Goal: Transaction & Acquisition: Subscribe to service/newsletter

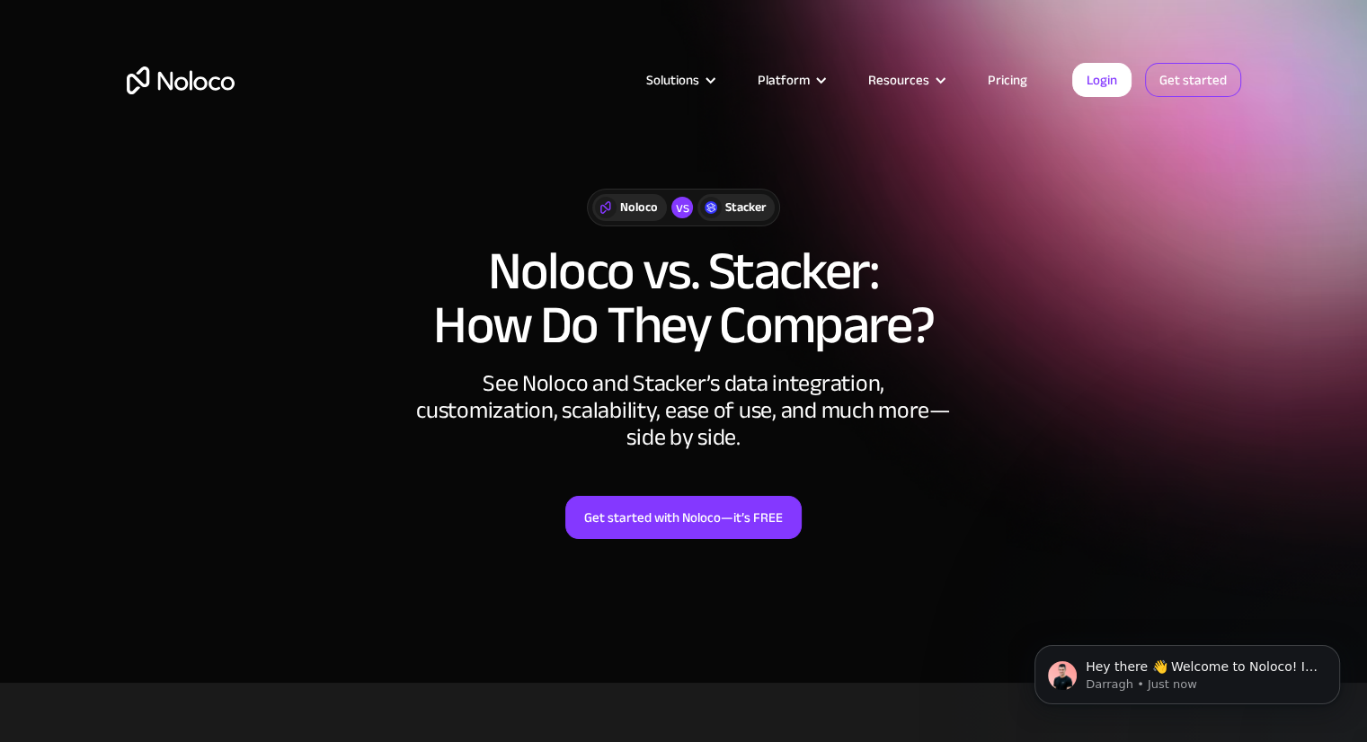
click at [1184, 84] on link "Get started" at bounding box center [1193, 80] width 96 height 34
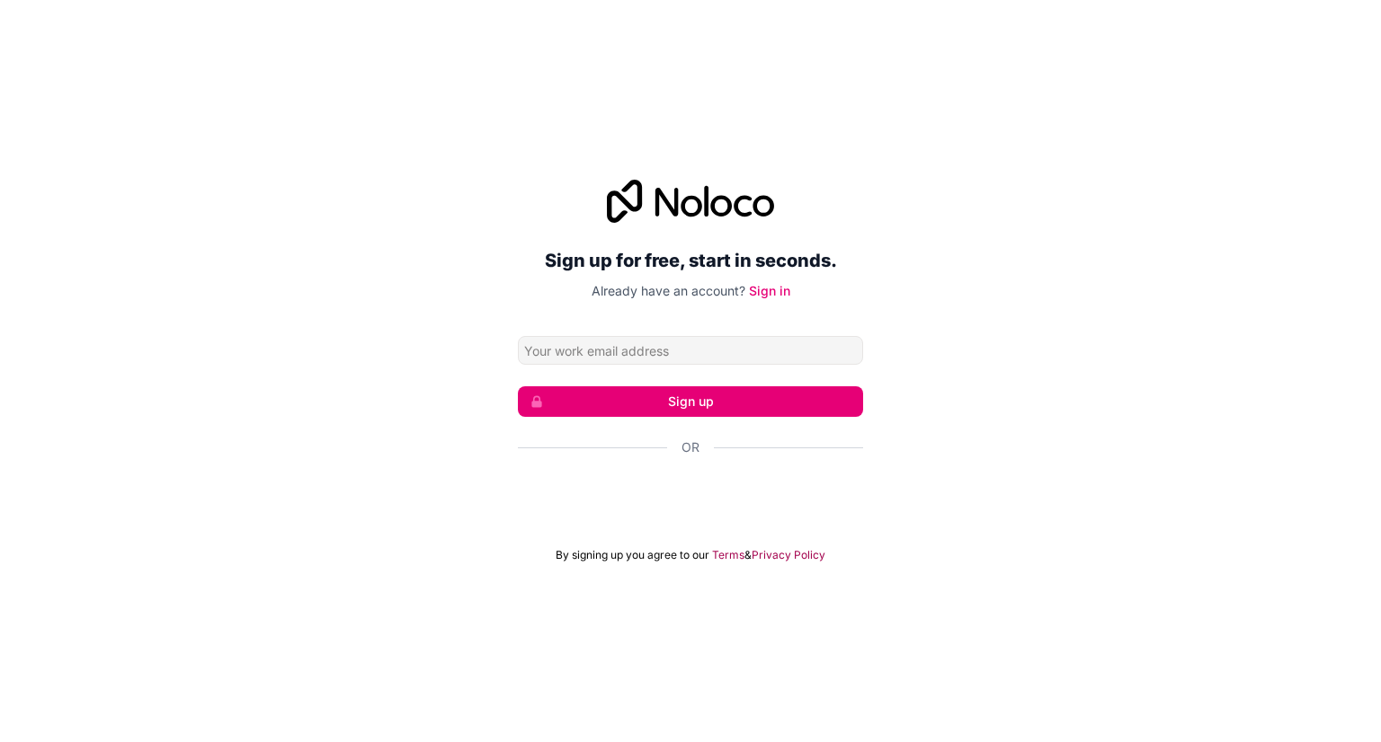
click at [644, 357] on input "Email address" at bounding box center [690, 350] width 345 height 29
type input "daanvalkenborgh@gmail.com"
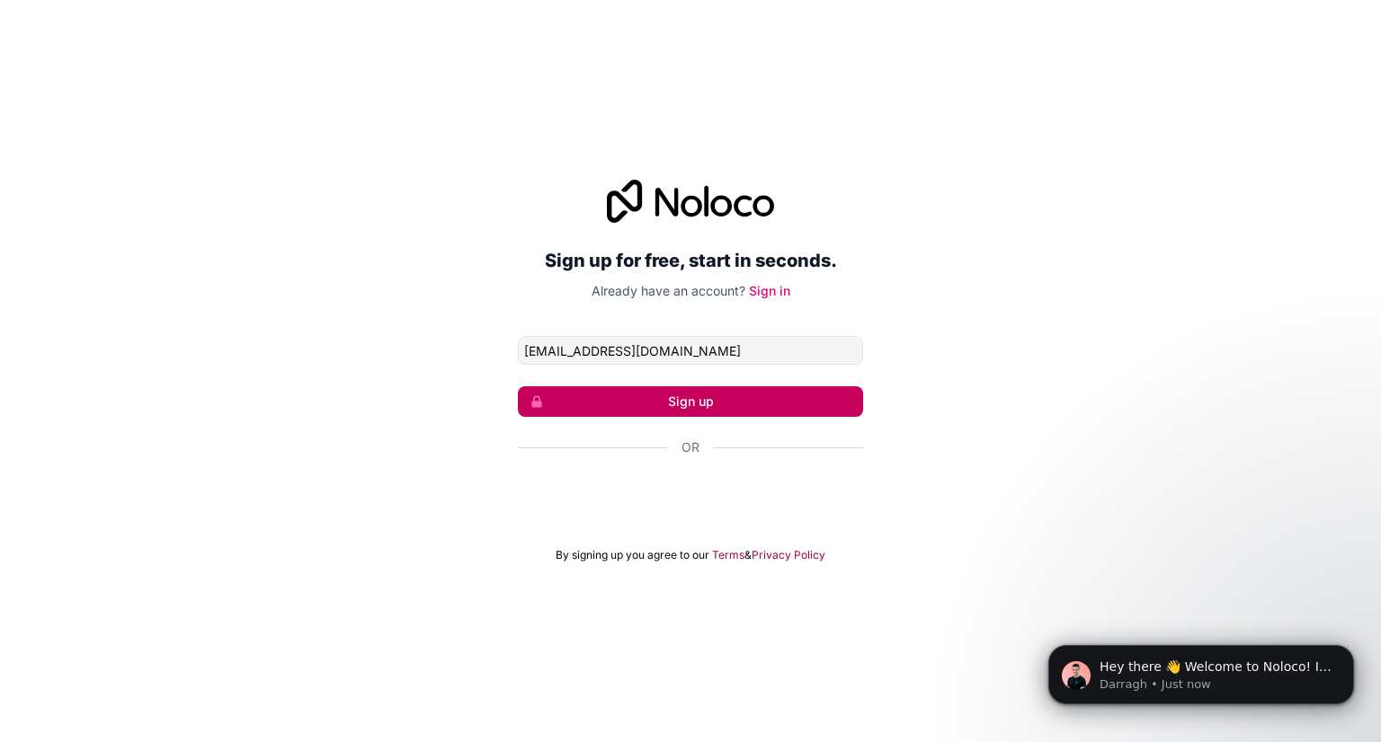
click at [724, 404] on button "Sign up" at bounding box center [690, 401] width 345 height 31
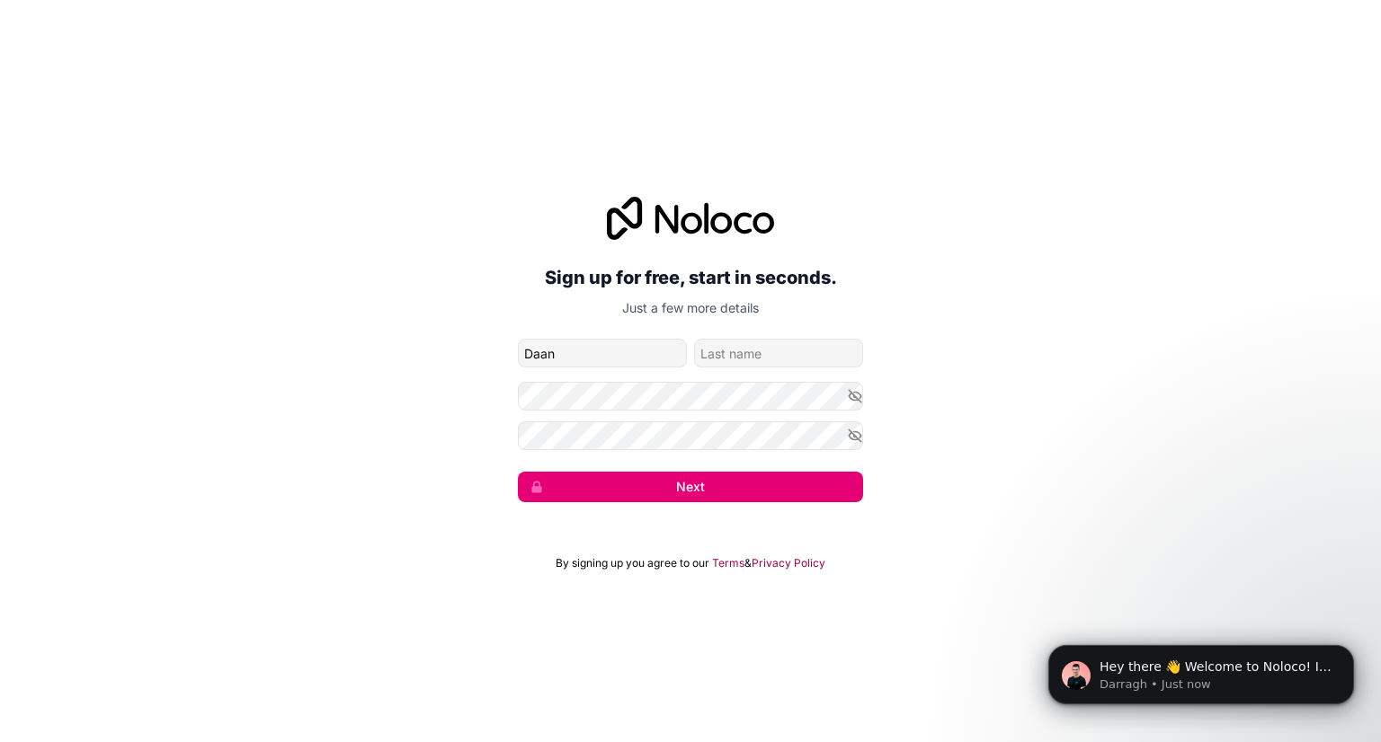
type input "Daan"
click at [723, 353] on input "family-name" at bounding box center [778, 353] width 169 height 29
type input "Valkenborgh"
click at [795, 466] on form "daanvalkenborgh@gmail.com Daan Valkenborgh Next" at bounding box center [690, 421] width 345 height 164
click at [785, 497] on button "Next" at bounding box center [690, 487] width 345 height 31
